Goal: Navigation & Orientation: Find specific page/section

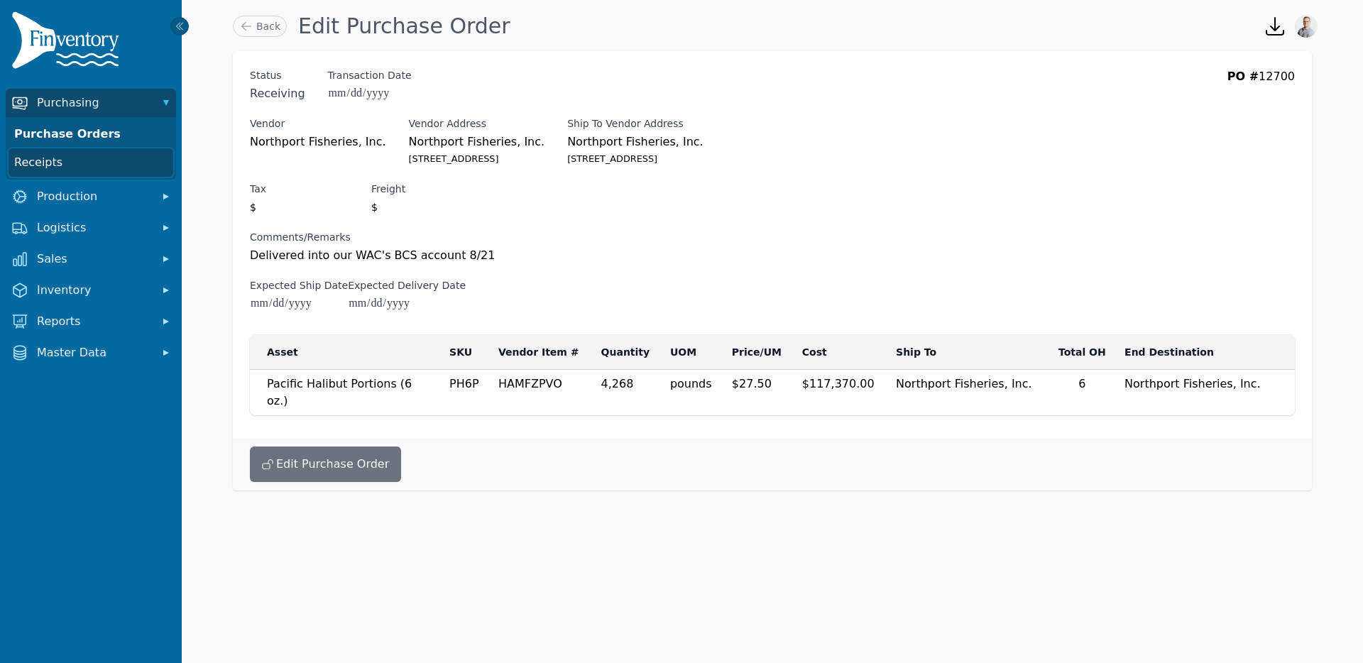
click at [40, 166] on link "Receipts" at bounding box center [91, 162] width 165 height 28
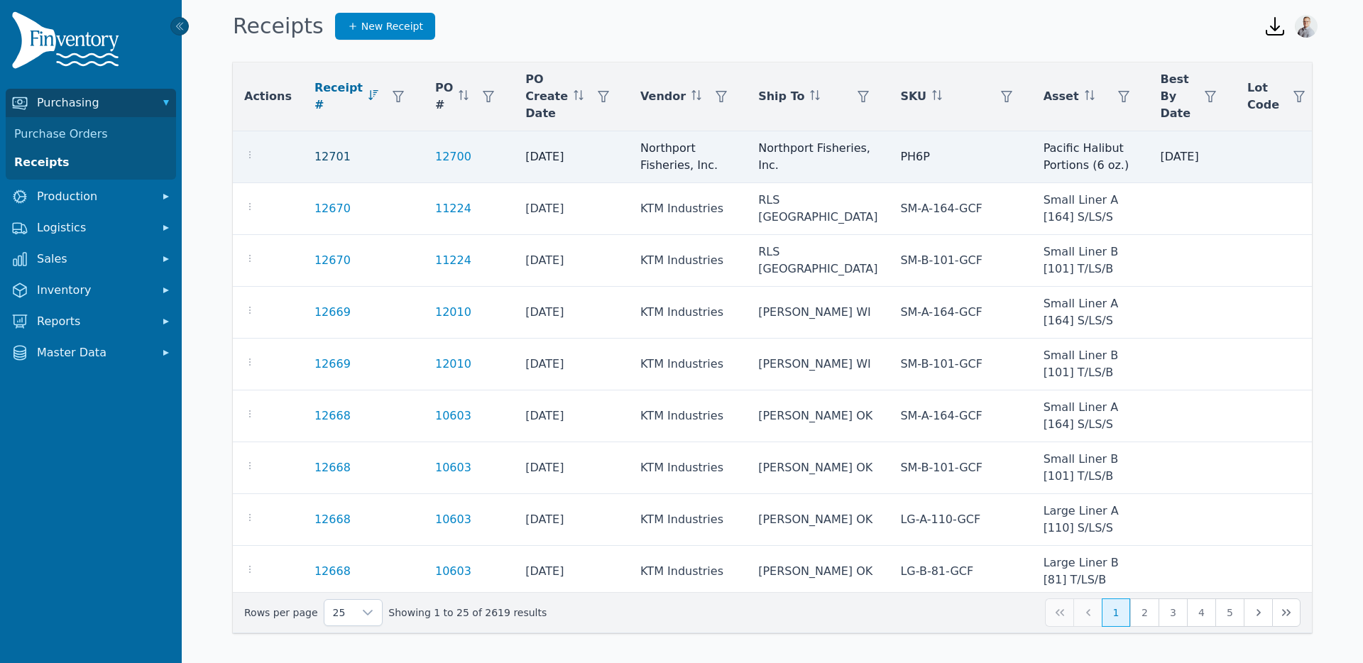
click at [323, 158] on link "12701" at bounding box center [333, 156] width 36 height 17
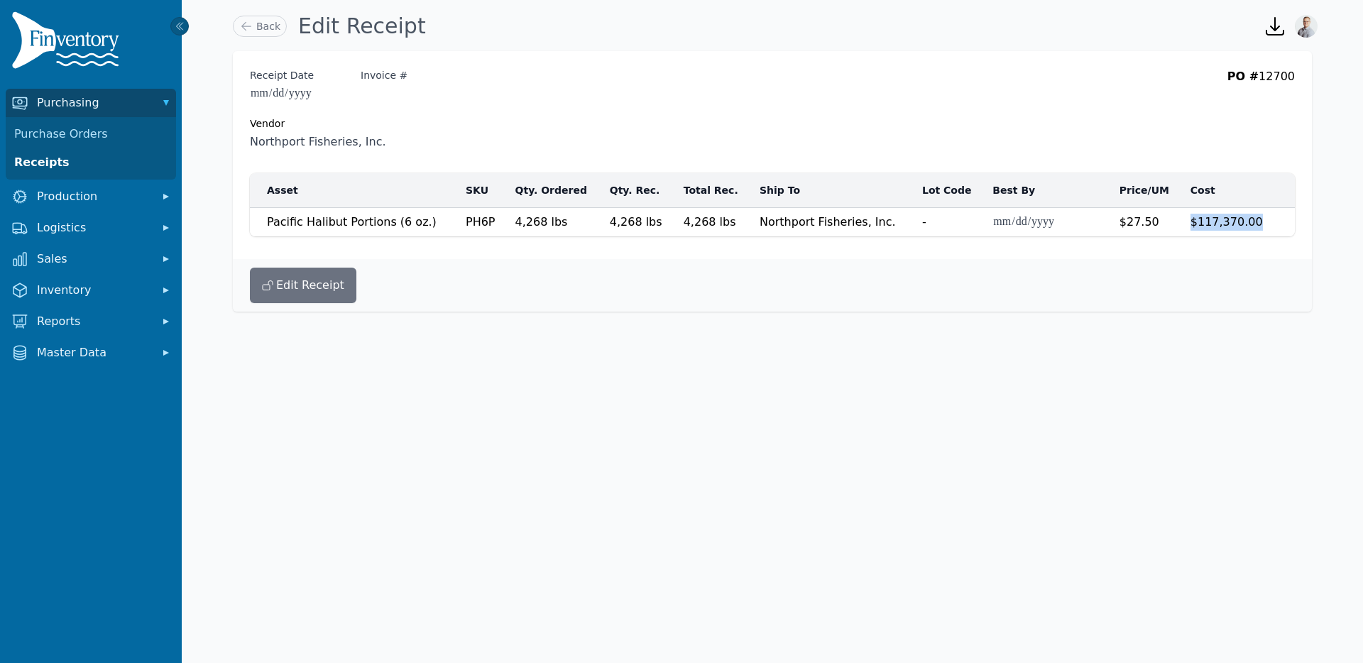
drag, startPoint x: 1260, startPoint y: 222, endPoint x: 1194, endPoint y: 222, distance: 66.0
click at [1194, 222] on td "$117,370.00" at bounding box center [1229, 222] width 95 height 29
click at [62, 124] on link "Purchase Orders" at bounding box center [91, 134] width 165 height 28
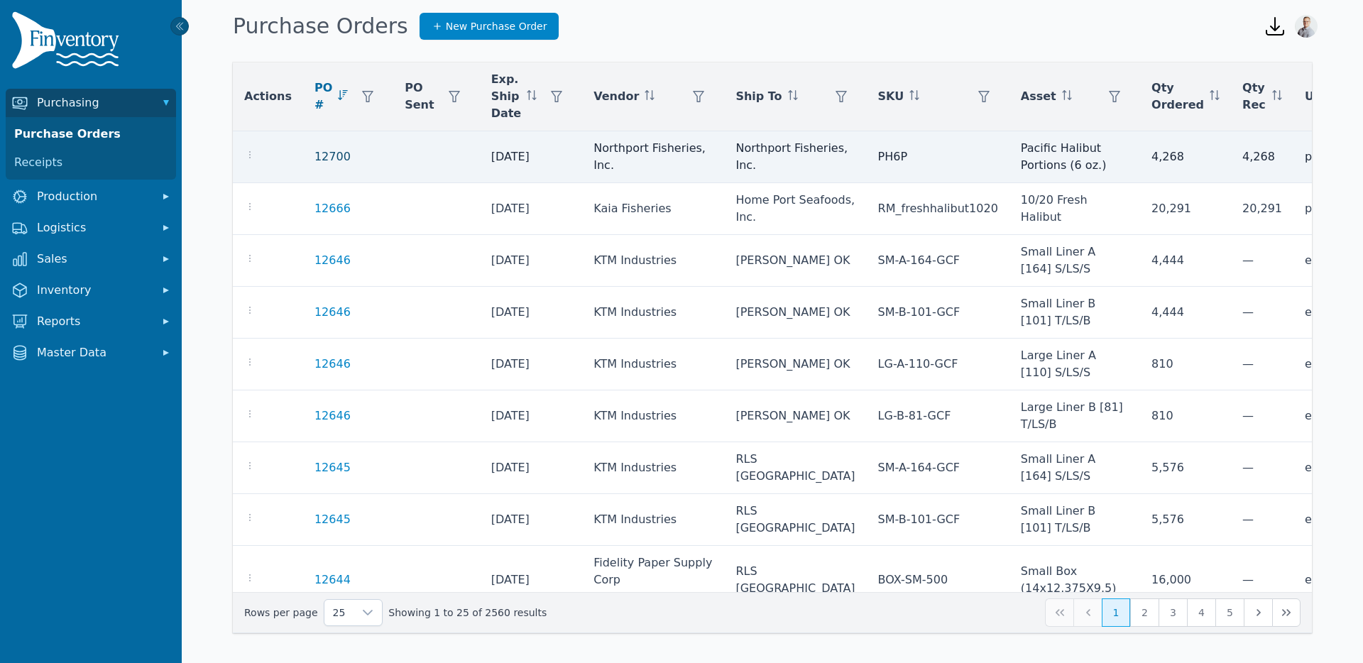
click at [324, 153] on link "12700" at bounding box center [333, 156] width 36 height 17
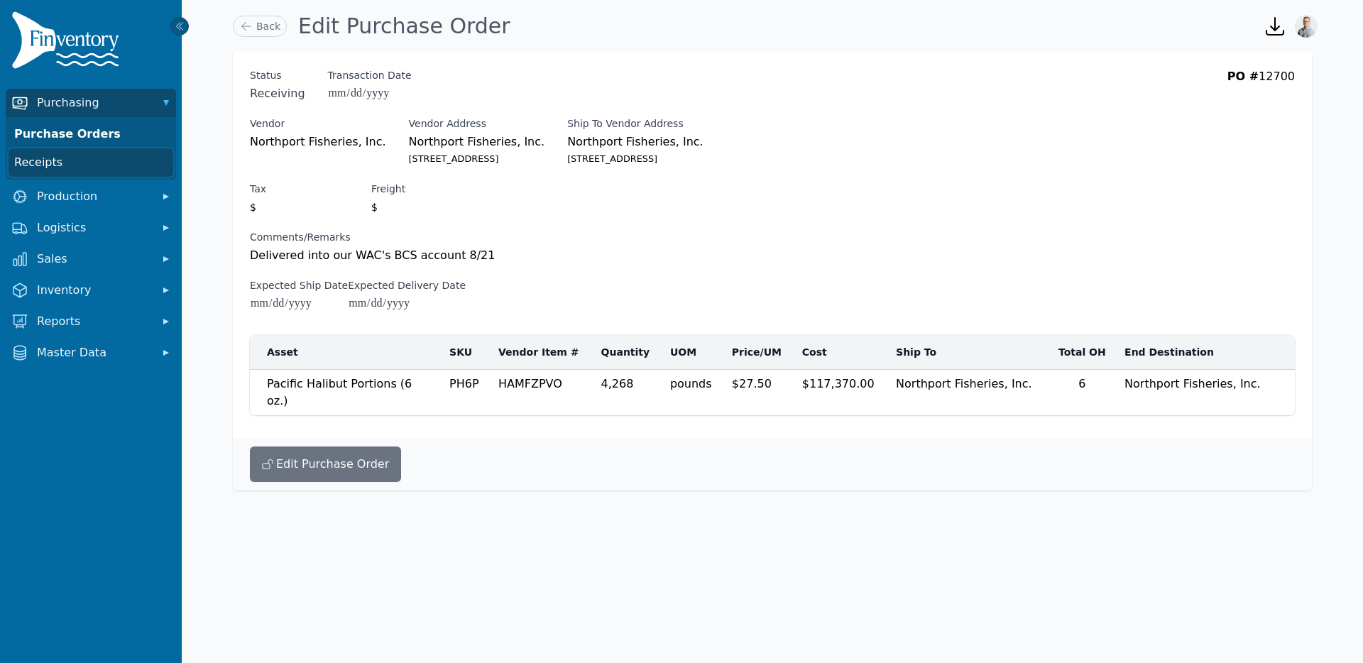
click at [47, 163] on link "Receipts" at bounding box center [91, 162] width 165 height 28
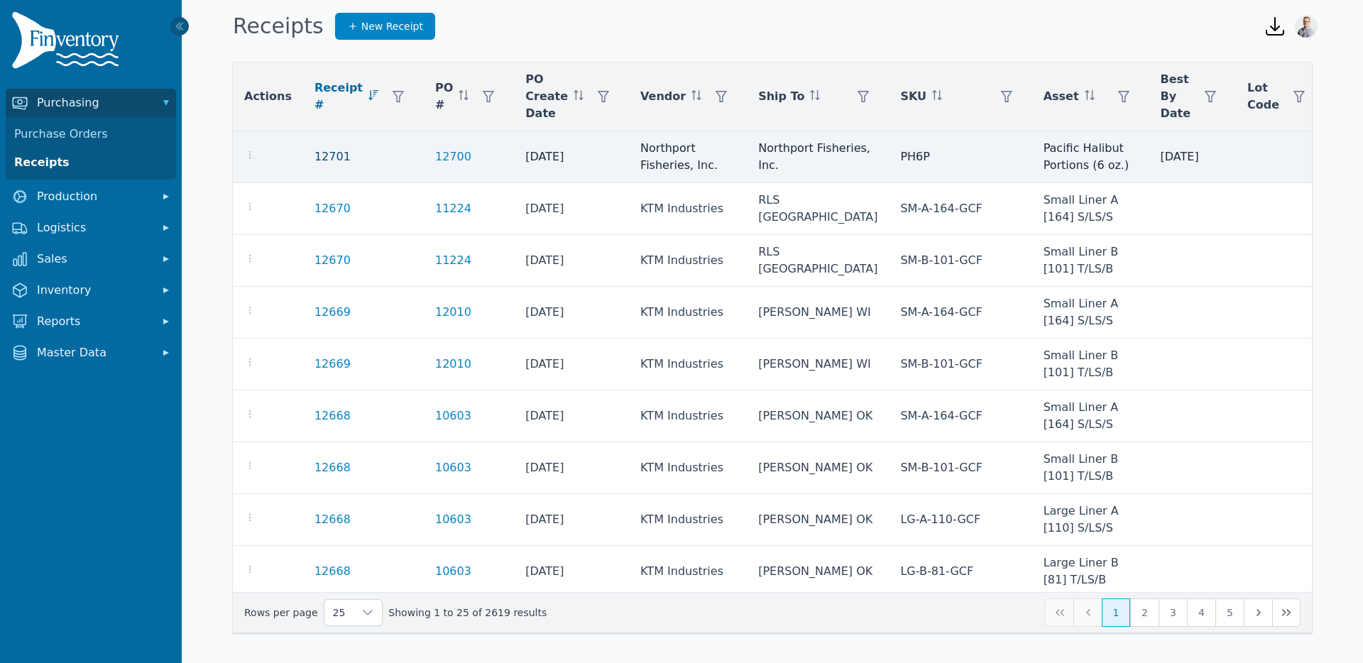
click at [330, 153] on link "12701" at bounding box center [333, 156] width 36 height 17
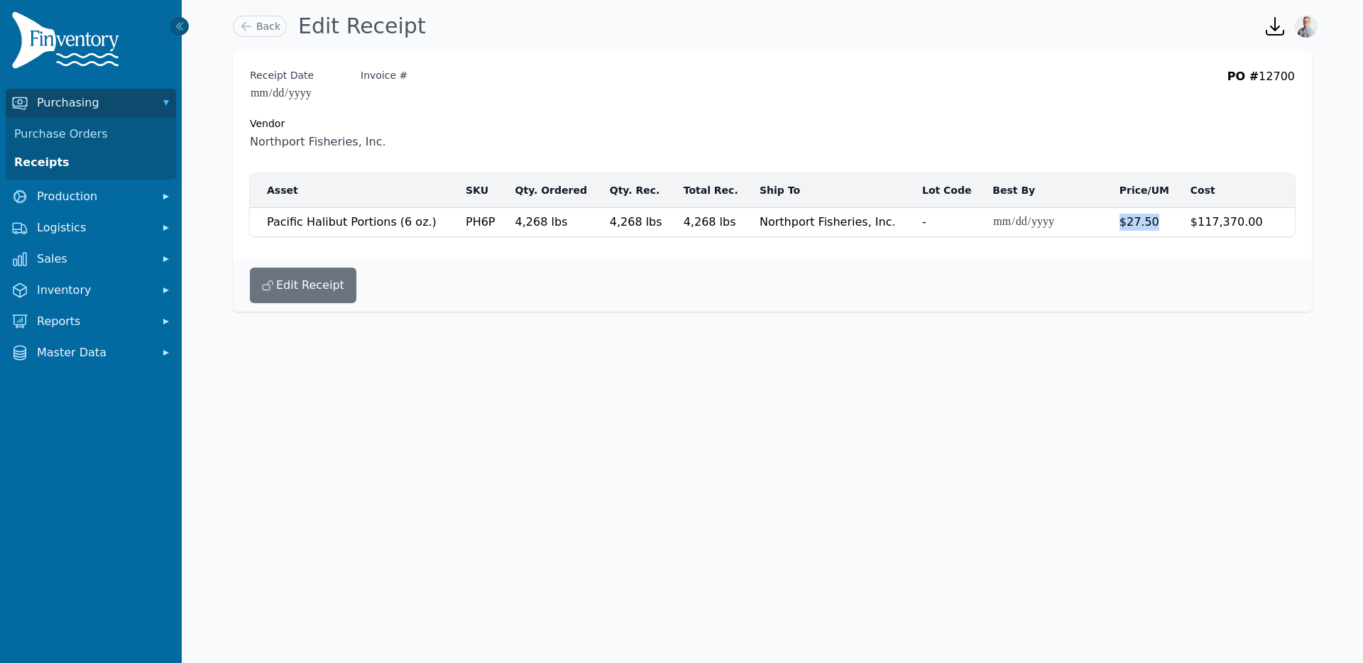
drag, startPoint x: 1168, startPoint y: 221, endPoint x: 1122, endPoint y: 217, distance: 46.3
click at [1122, 217] on td "$27.50 ****" at bounding box center [1146, 222] width 71 height 29
drag, startPoint x: 248, startPoint y: 143, endPoint x: 381, endPoint y: 148, distance: 133.6
click at [381, 148] on div "**********" at bounding box center [772, 155] width 1079 height 208
drag, startPoint x: 501, startPoint y: 219, endPoint x: 456, endPoint y: 222, distance: 45.5
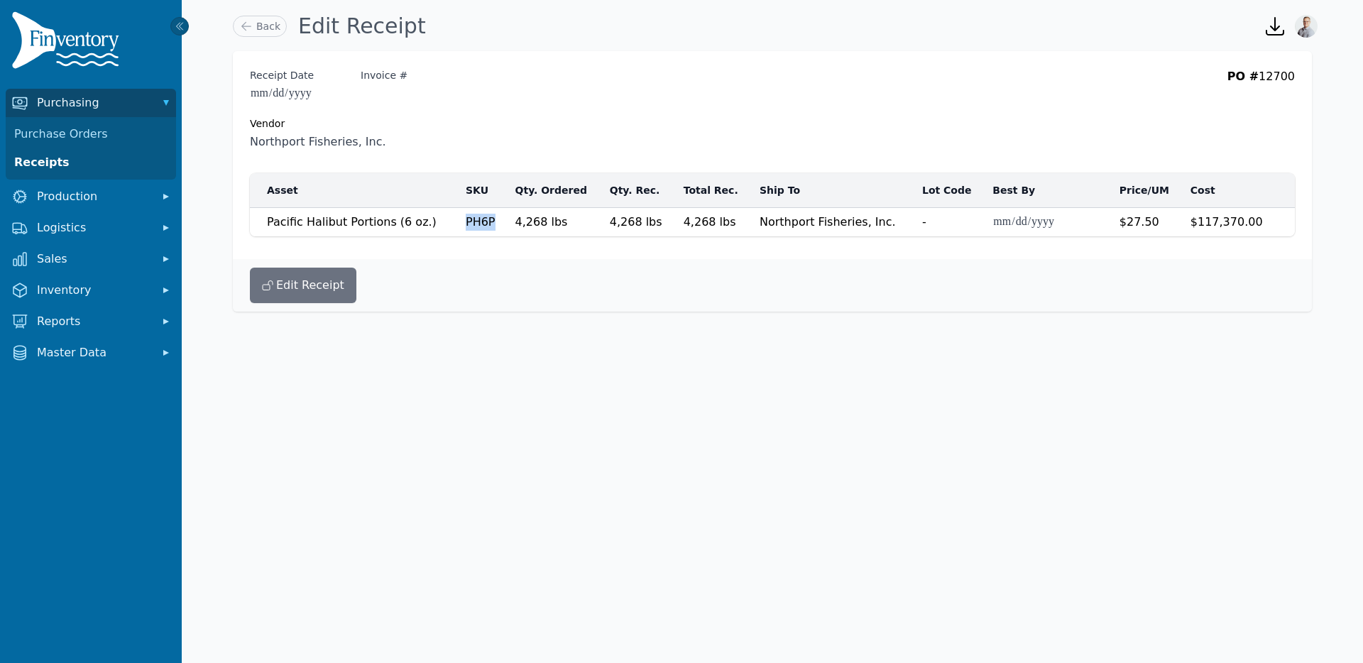
click at [456, 222] on tr "**********" at bounding box center [772, 222] width 1045 height 29
click at [51, 228] on span "Logistics" at bounding box center [94, 227] width 114 height 17
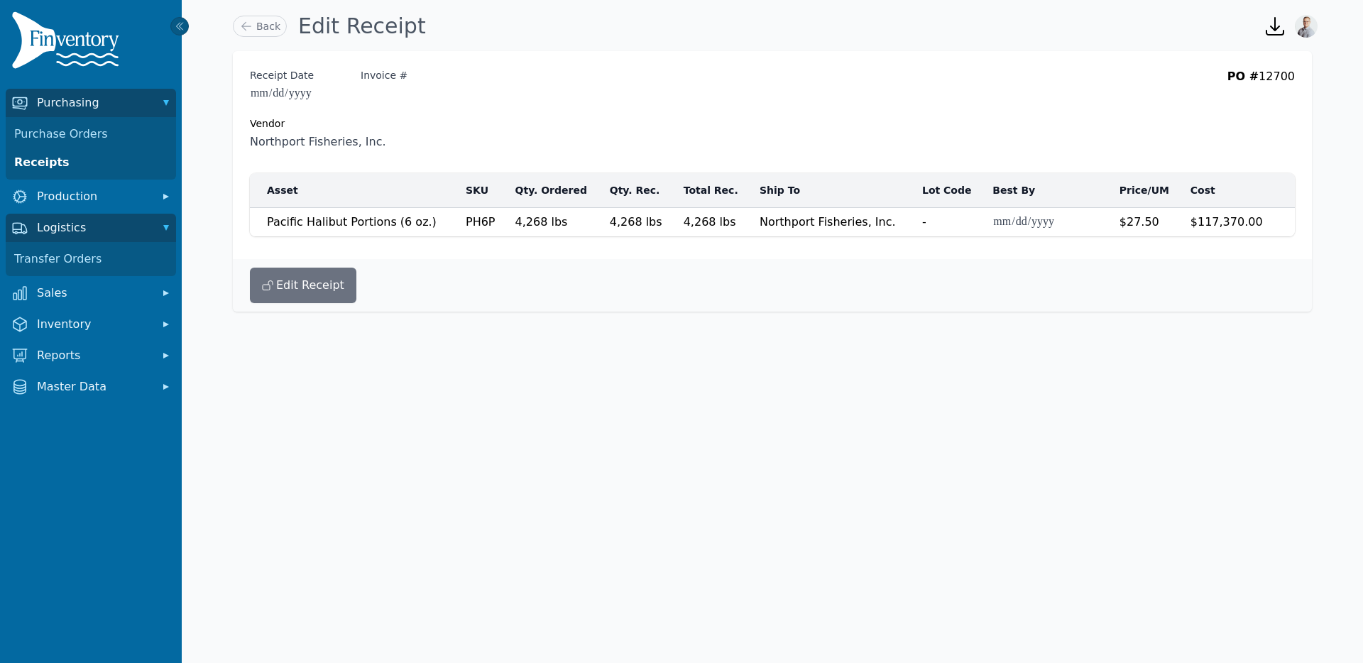
drag, startPoint x: 376, startPoint y: 90, endPoint x: 422, endPoint y: 92, distance: 45.5
click at [422, 92] on input "Invoice #" at bounding box center [418, 93] width 114 height 17
drag, startPoint x: 366, startPoint y: 91, endPoint x: 410, endPoint y: 90, distance: 44.7
click at [410, 90] on div "**********" at bounding box center [362, 85] width 224 height 34
drag, startPoint x: 520, startPoint y: 223, endPoint x: 588, endPoint y: 227, distance: 68.3
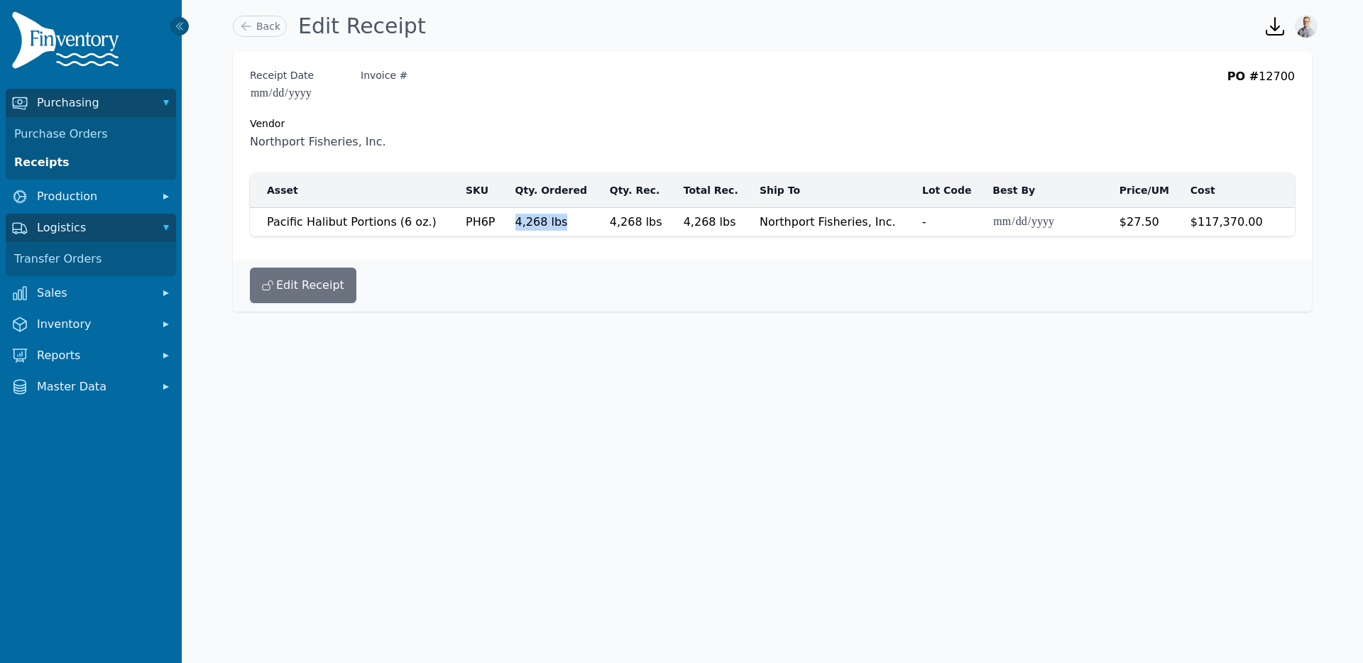
click at [588, 227] on td "4,268 lbs ****" at bounding box center [554, 222] width 94 height 29
drag, startPoint x: 612, startPoint y: 222, endPoint x: 659, endPoint y: 224, distance: 47.0
click at [659, 224] on td "4,268 lbs **** lbs" at bounding box center [638, 222] width 74 height 29
drag, startPoint x: 1163, startPoint y: 223, endPoint x: 1125, endPoint y: 224, distance: 38.4
click at [1125, 224] on td "$27.50 ****" at bounding box center [1146, 222] width 71 height 29
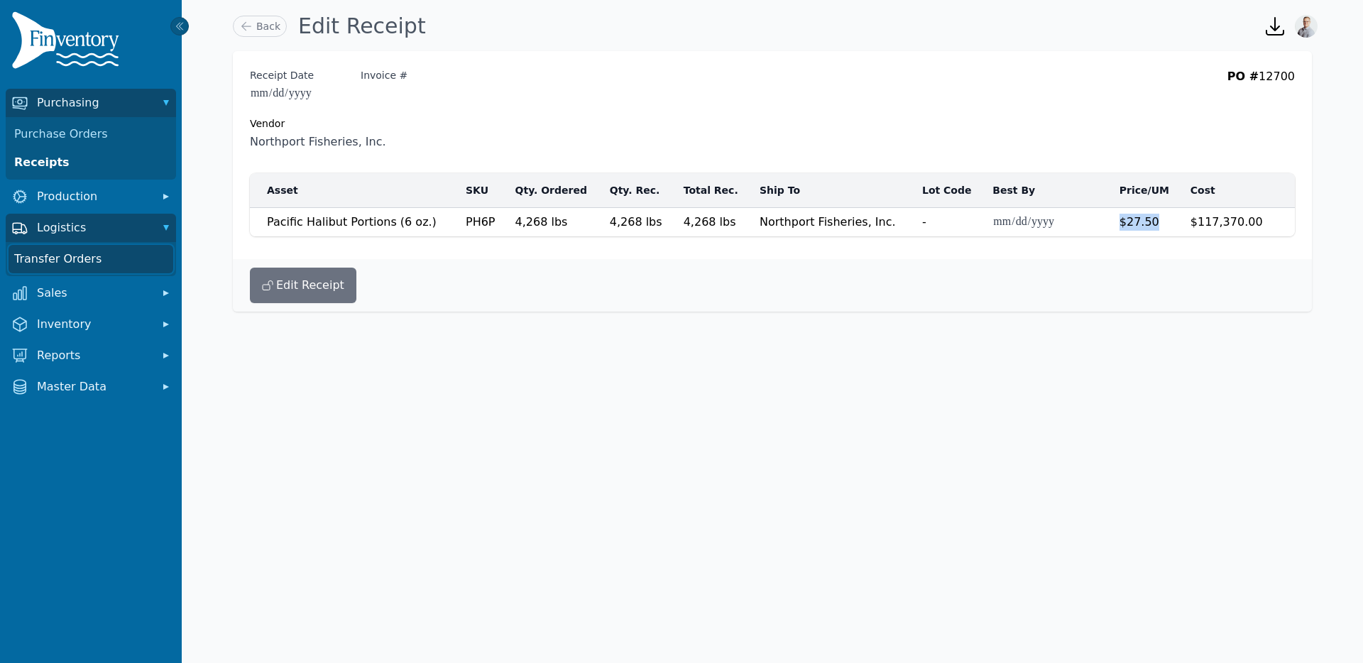
click at [65, 261] on link "Transfer Orders" at bounding box center [91, 259] width 165 height 28
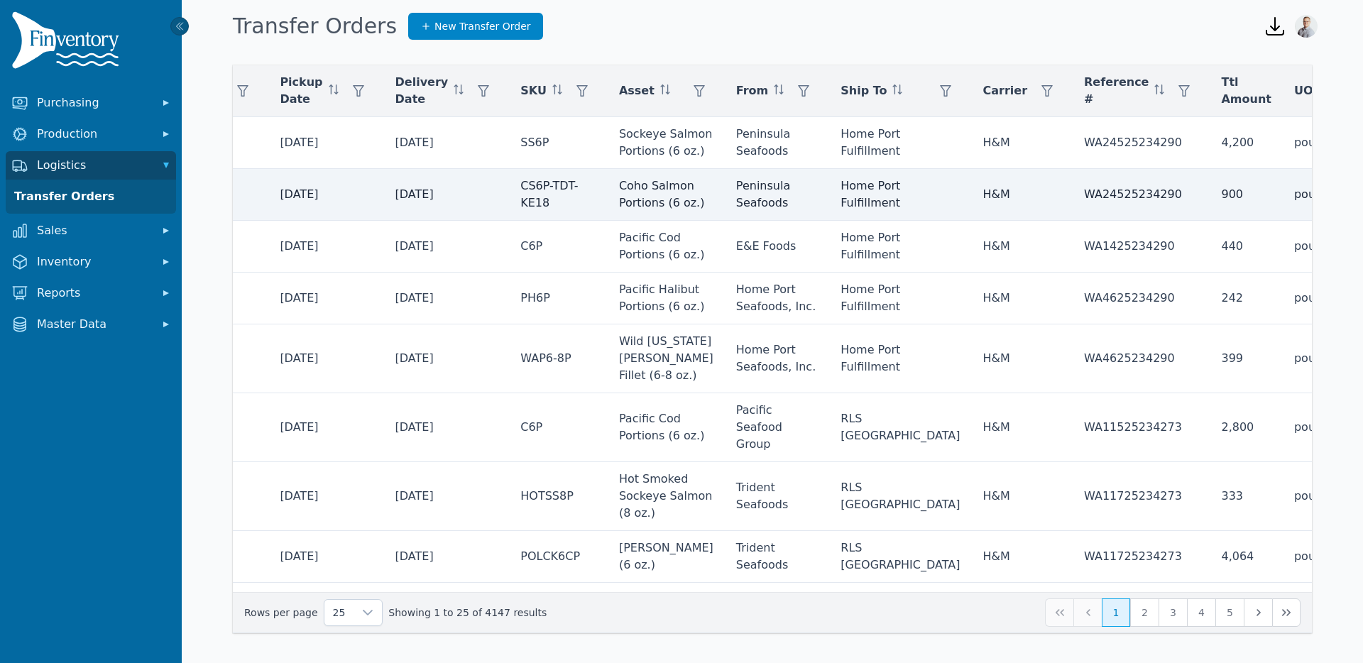
scroll to position [0, 313]
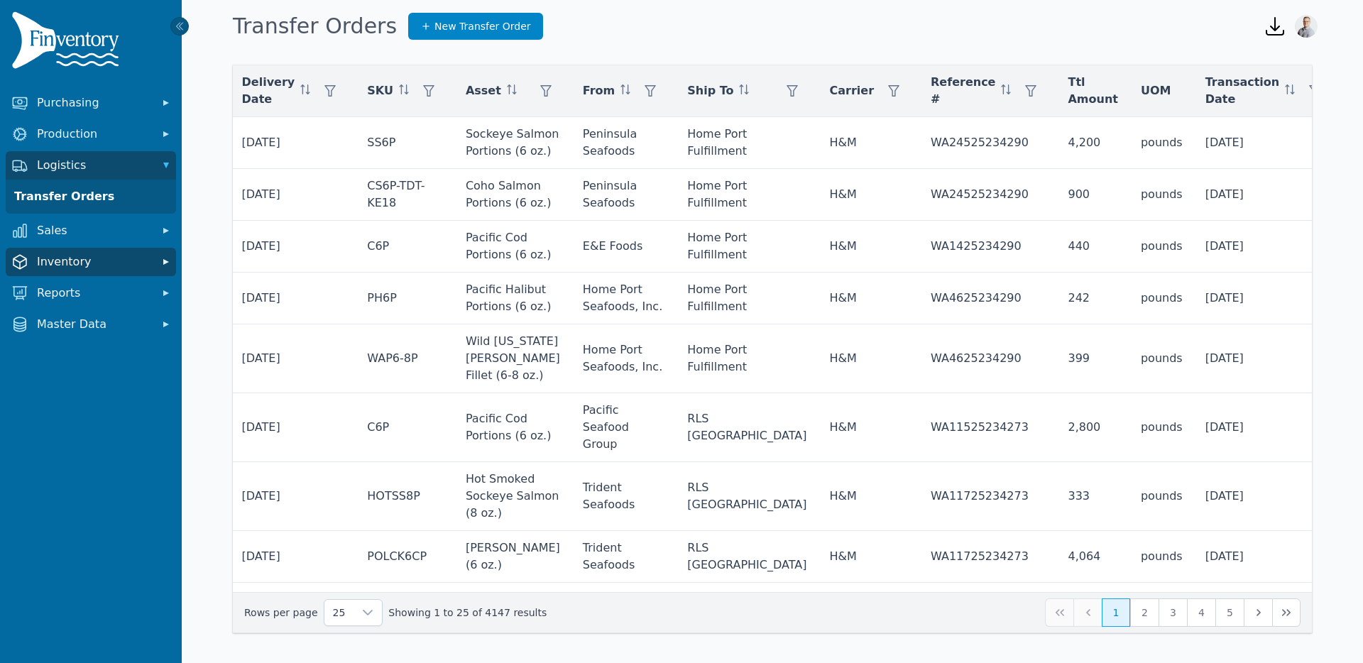
click at [64, 266] on span "Inventory" at bounding box center [94, 261] width 114 height 17
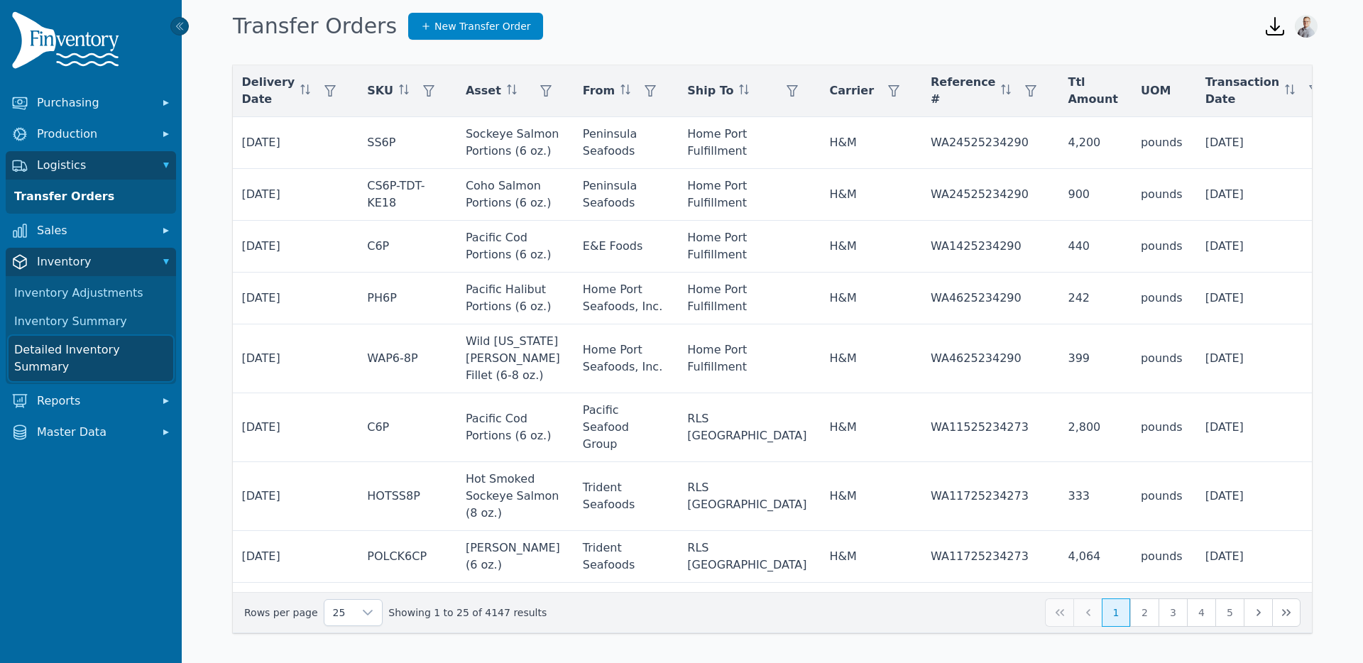
click at [65, 347] on link "Detailed Inventory Summary" at bounding box center [91, 358] width 165 height 45
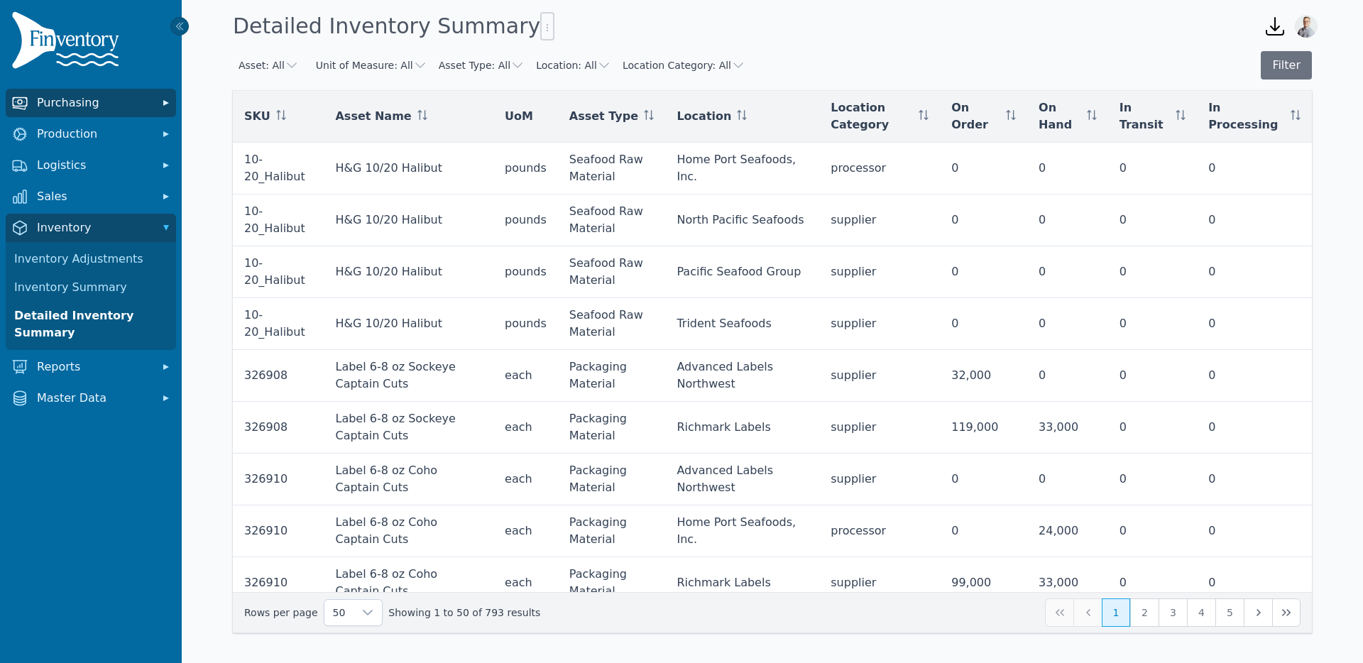
click at [92, 96] on span "Purchasing" at bounding box center [94, 102] width 114 height 17
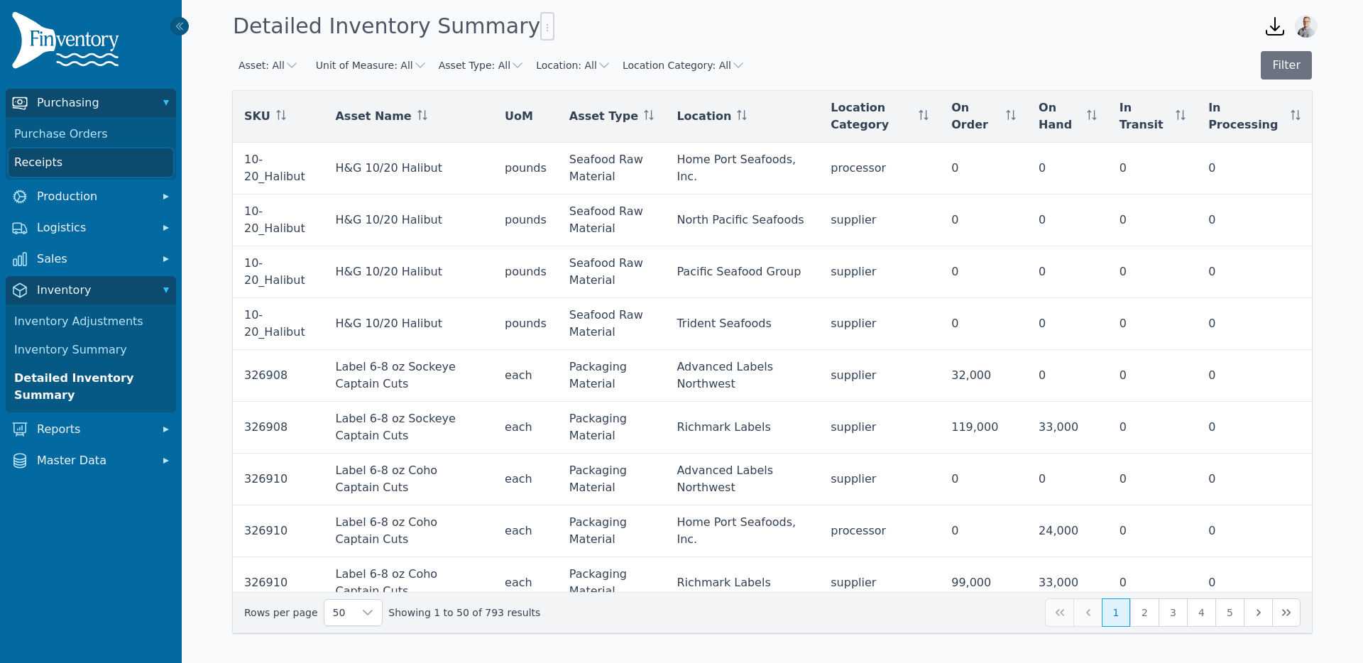
click at [36, 168] on link "Receipts" at bounding box center [91, 162] width 165 height 28
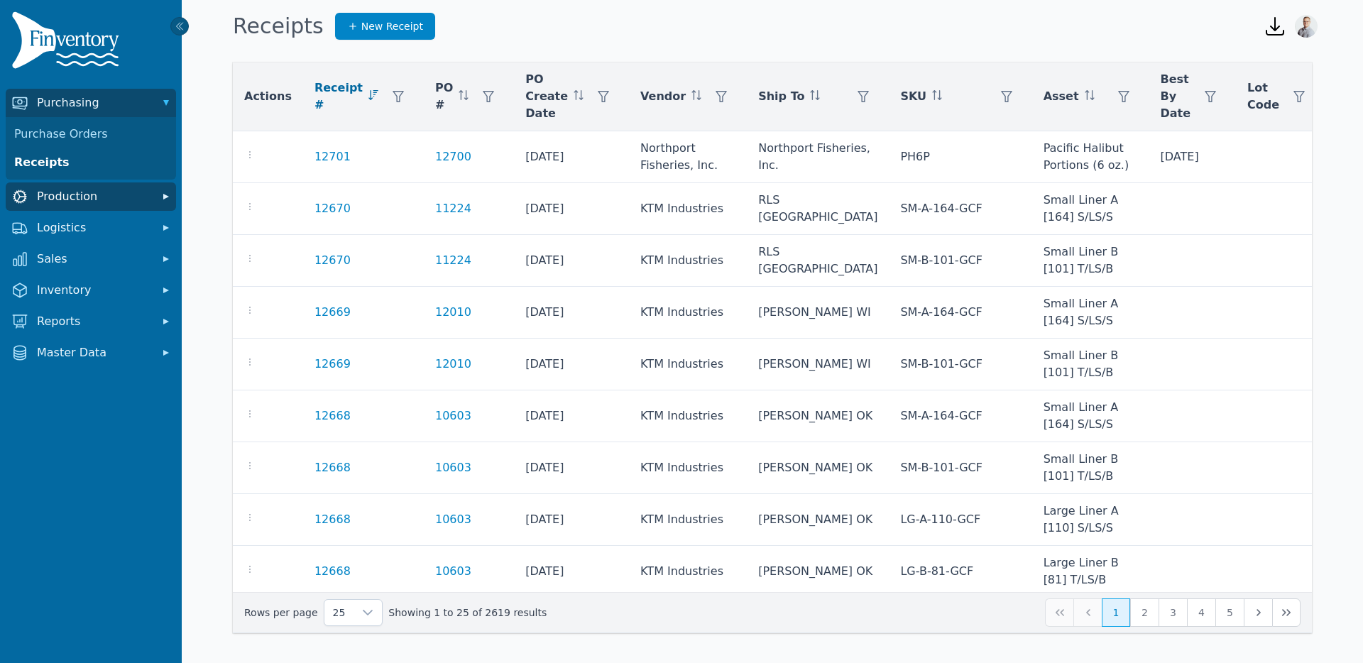
click at [45, 194] on span "Production" at bounding box center [94, 196] width 114 height 17
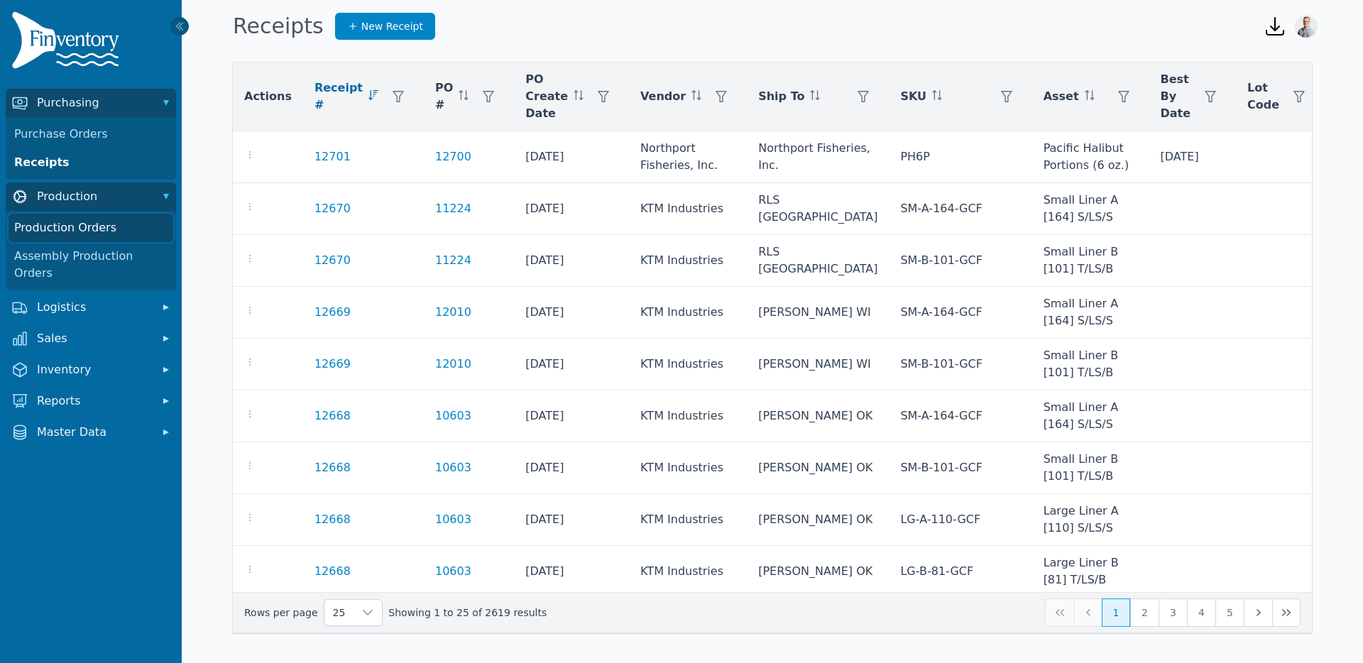
click at [82, 222] on link "Production Orders" at bounding box center [91, 228] width 165 height 28
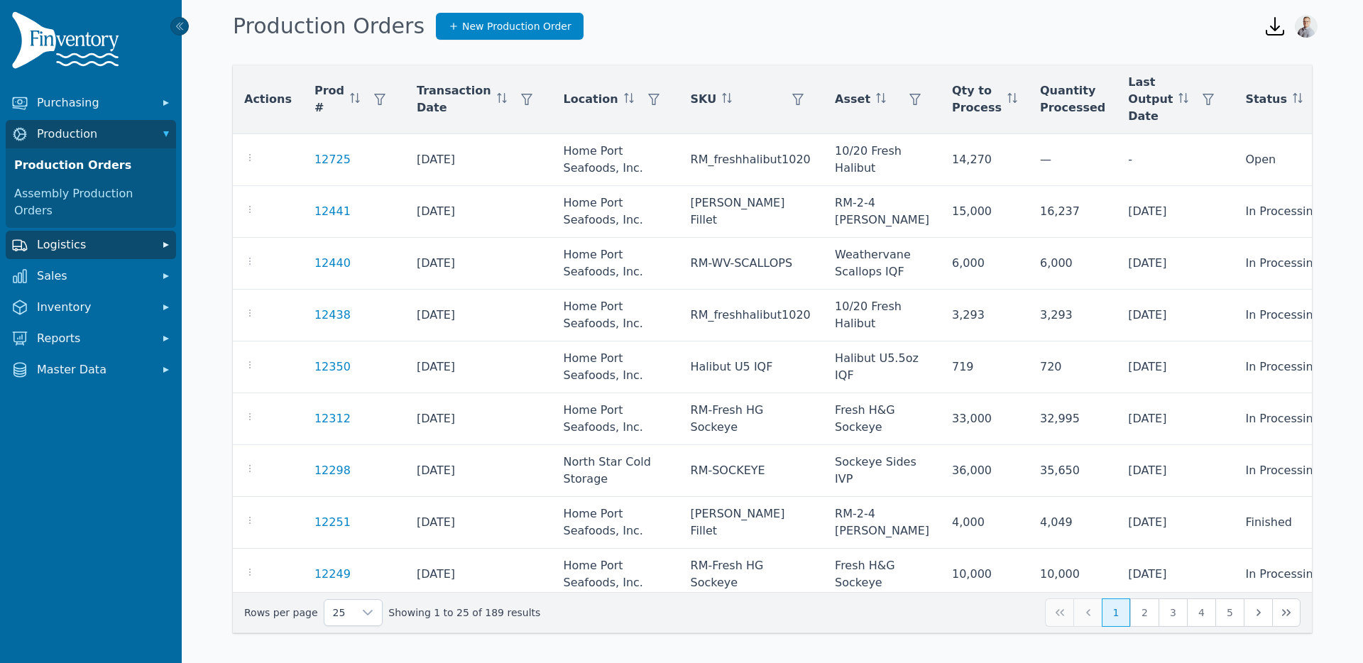
click at [77, 236] on span "Logistics" at bounding box center [94, 244] width 114 height 17
click at [50, 262] on link "Transfer Orders" at bounding box center [91, 276] width 165 height 28
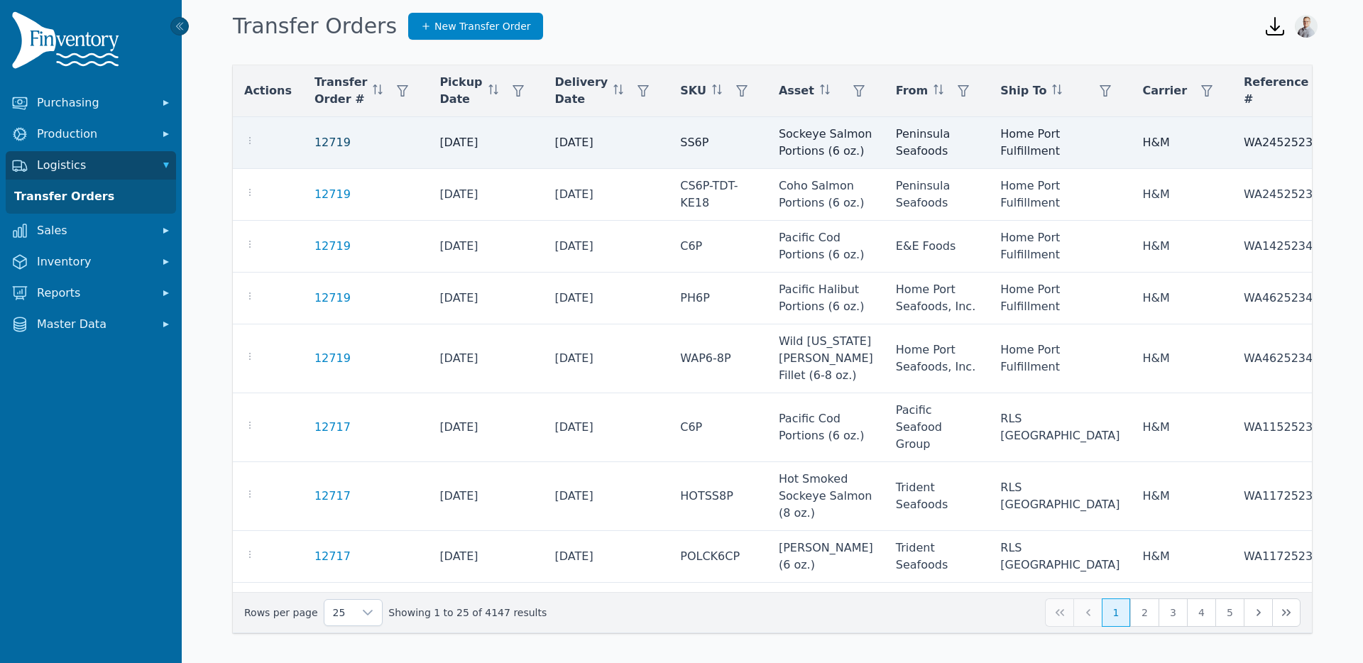
click at [315, 151] on link "12719" at bounding box center [333, 142] width 36 height 17
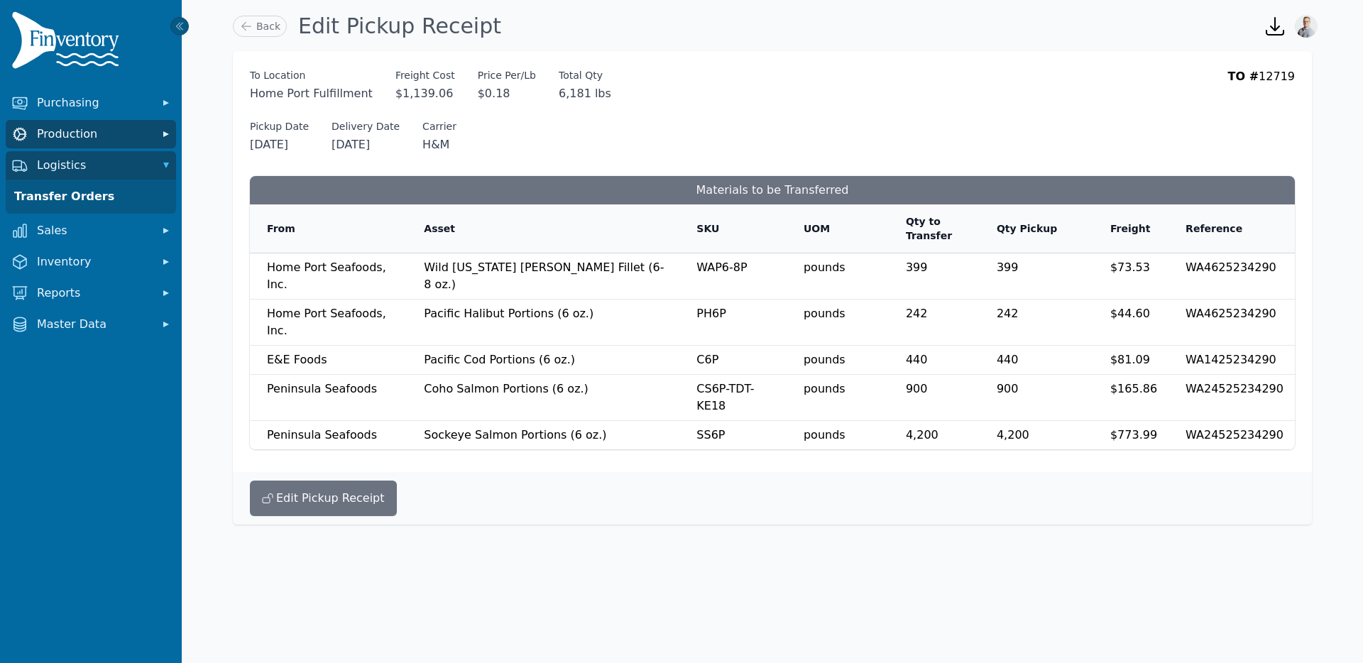
click at [113, 131] on span "Production" at bounding box center [94, 134] width 114 height 17
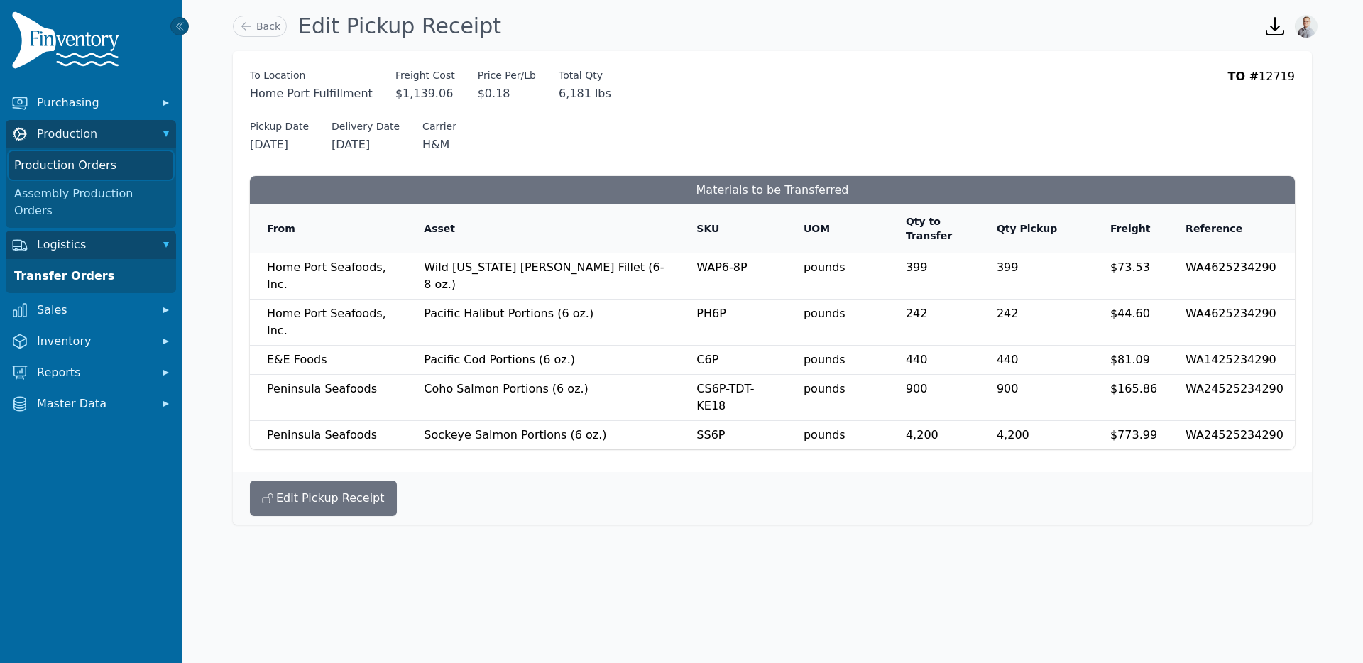
click at [99, 158] on link "Production Orders" at bounding box center [91, 165] width 165 height 28
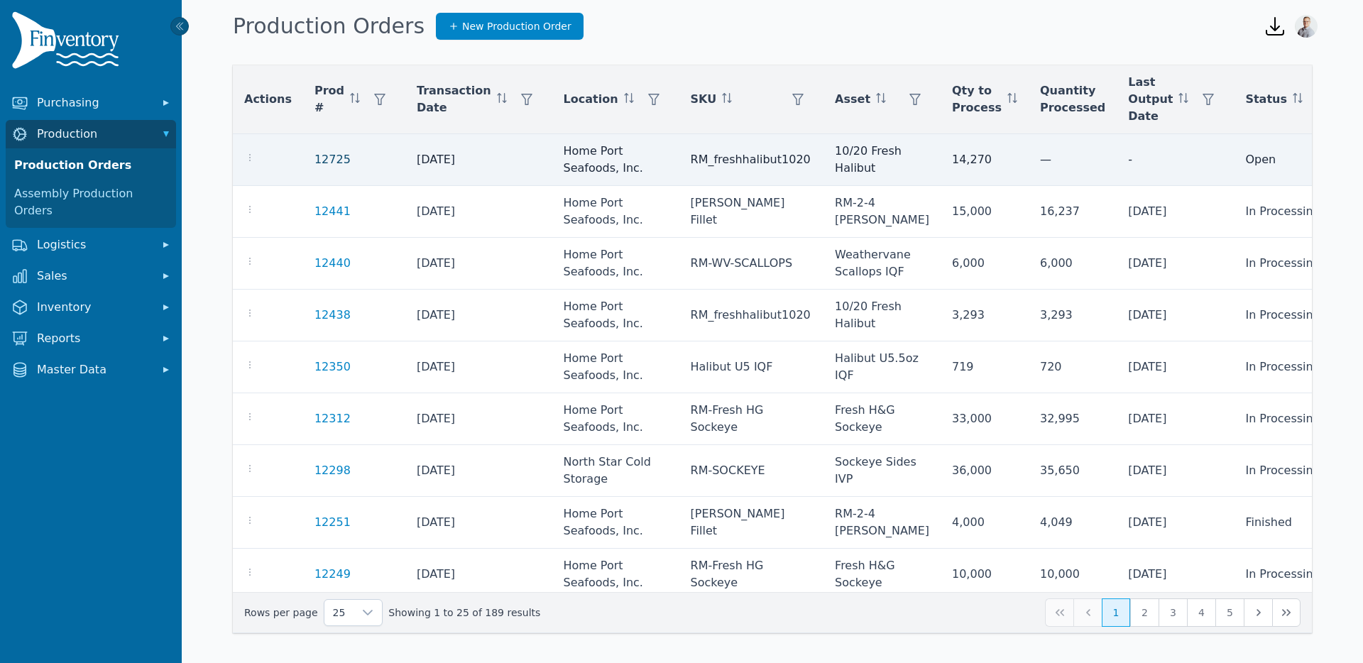
click at [318, 162] on link "12725" at bounding box center [333, 159] width 36 height 13
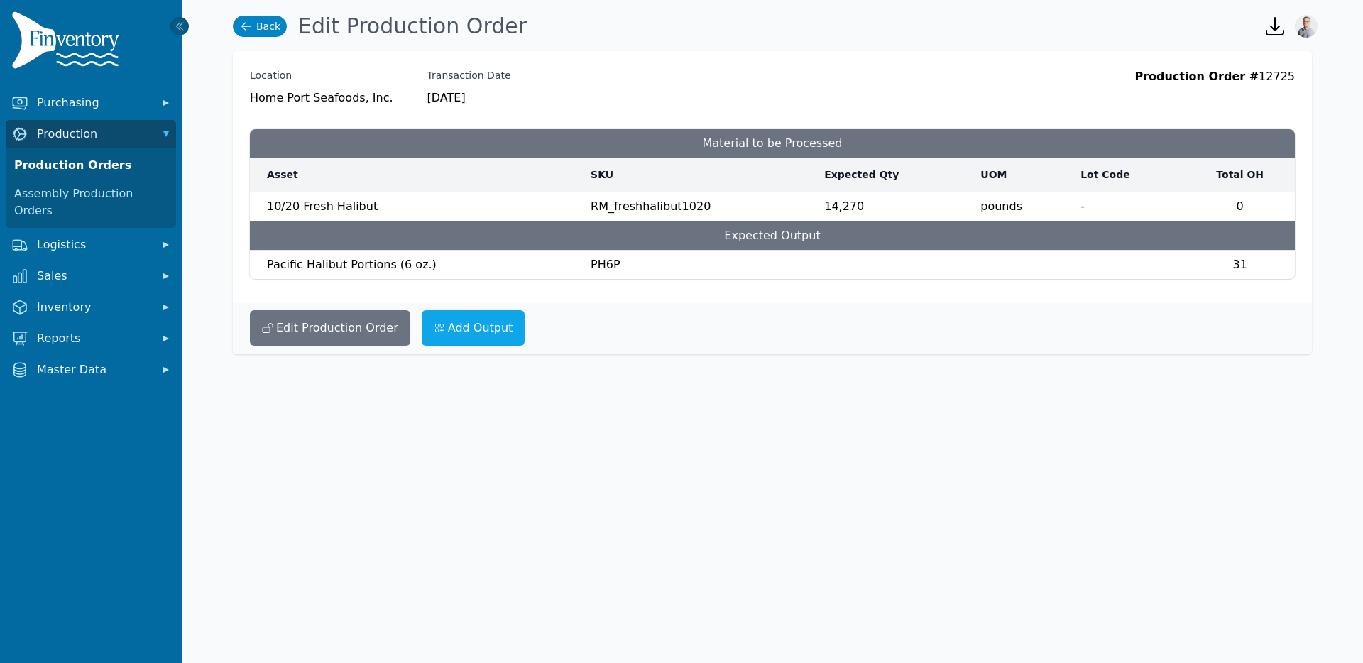
click at [272, 31] on link "Back" at bounding box center [260, 26] width 54 height 21
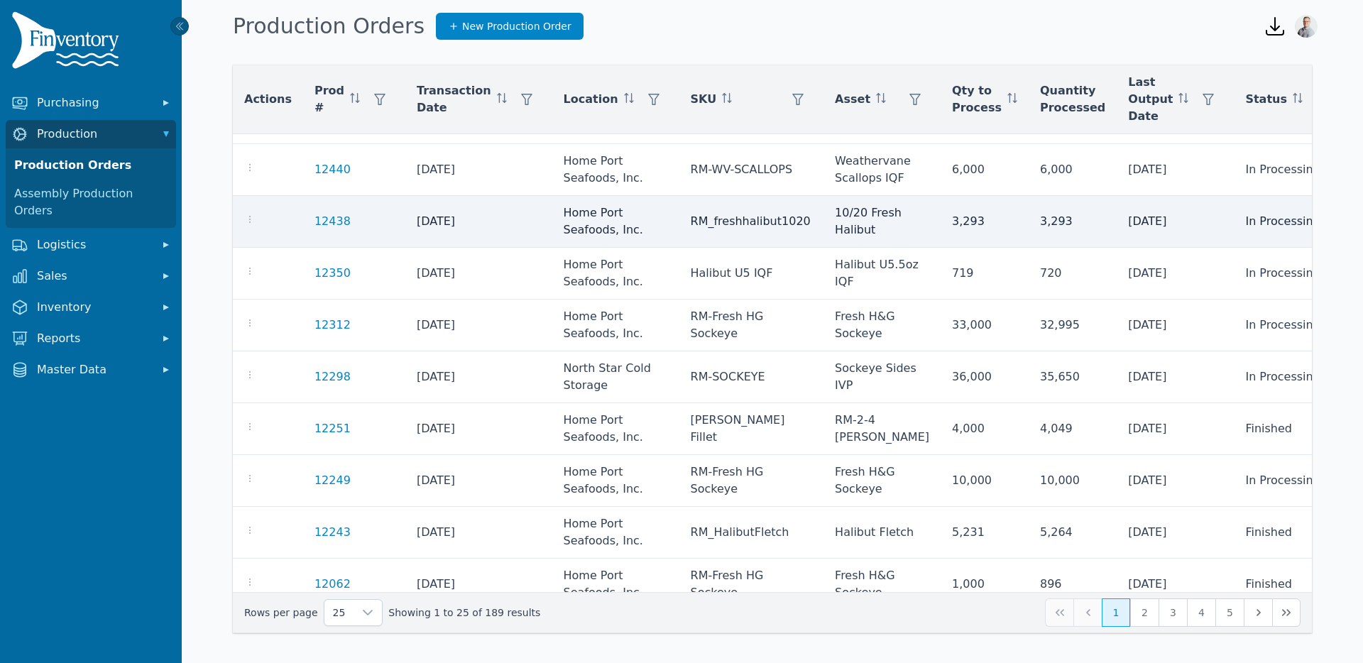
scroll to position [92, 0]
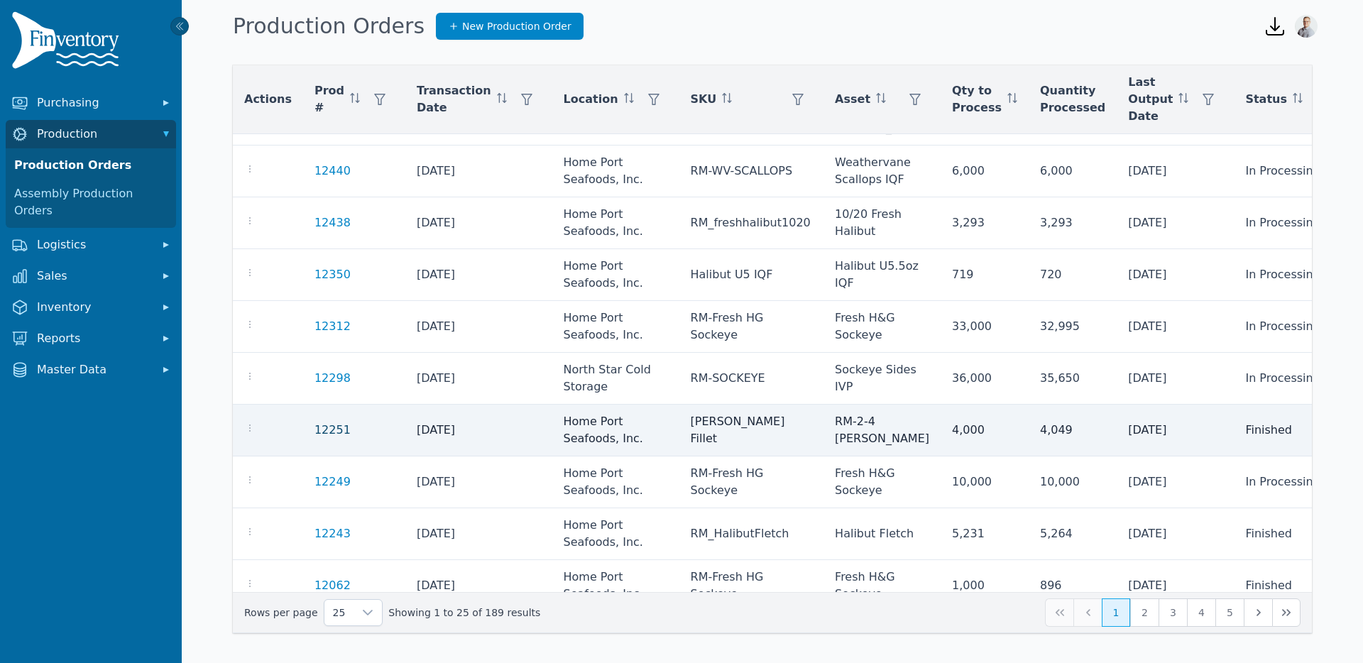
click at [319, 430] on link "12251" at bounding box center [333, 429] width 36 height 13
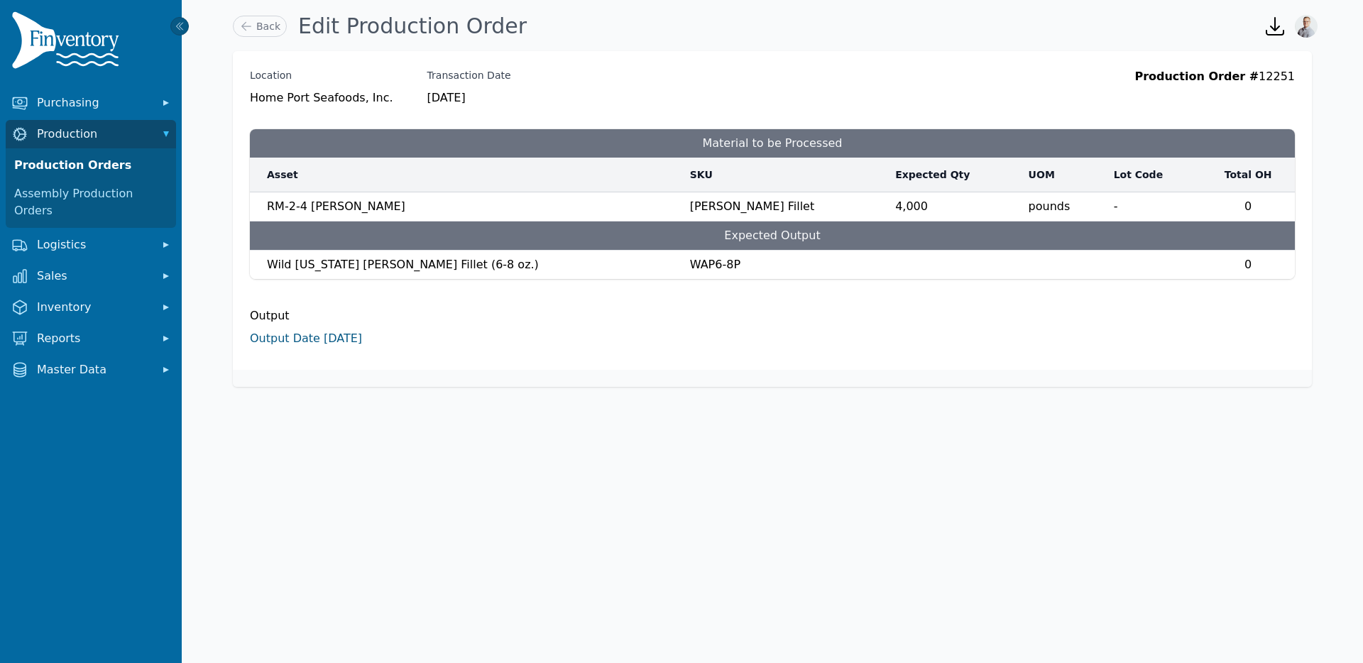
click at [316, 339] on link "Output Date [DATE]" at bounding box center [306, 338] width 112 height 13
